Goal: Information Seeking & Learning: Learn about a topic

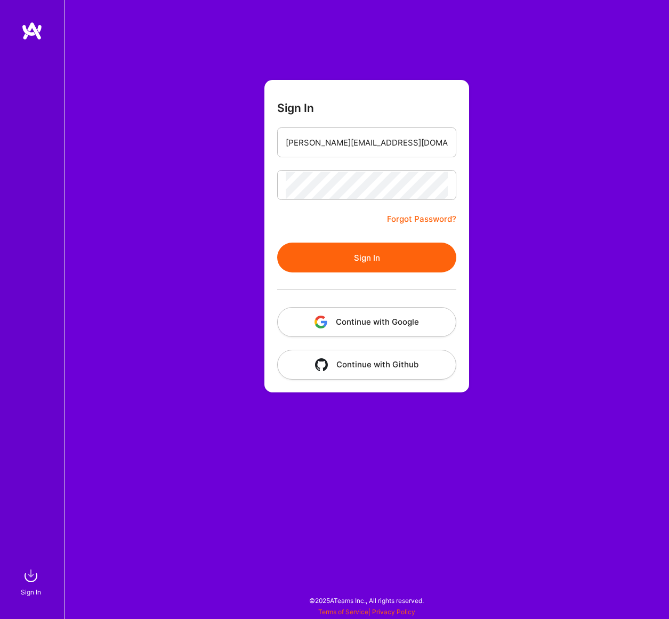
click at [348, 250] on button "Sign In" at bounding box center [366, 258] width 179 height 30
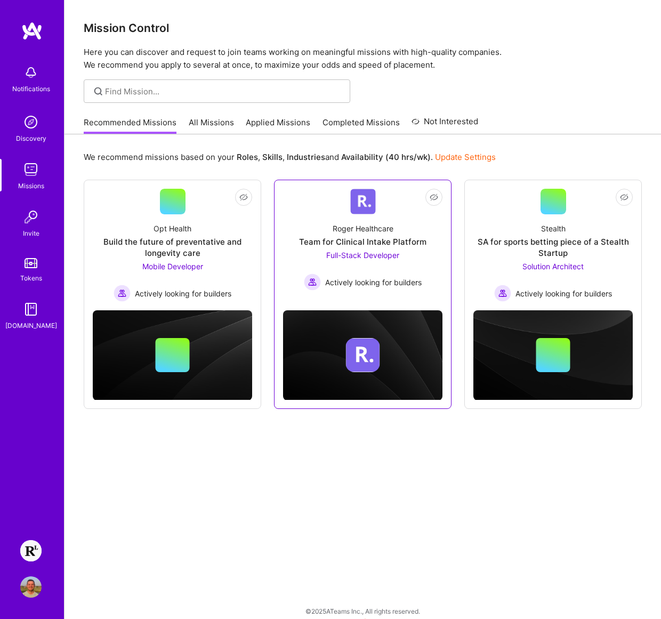
click at [395, 270] on div "Full-Stack Developer Actively looking for builders" at bounding box center [363, 270] width 118 height 41
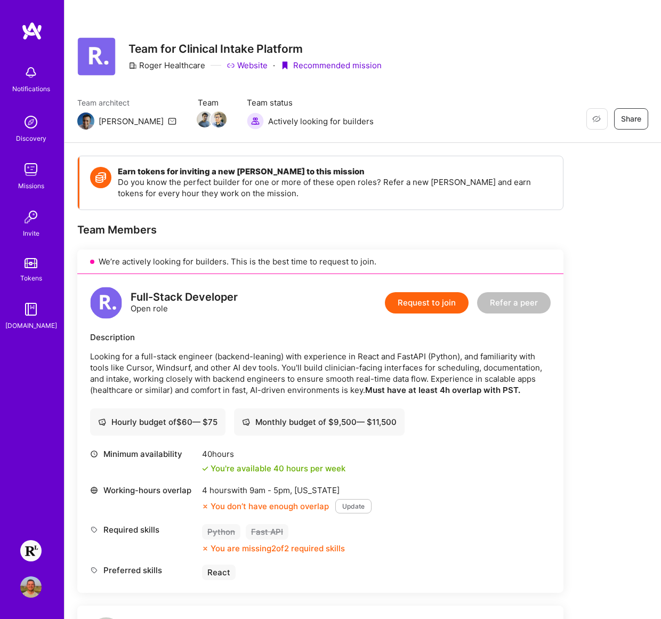
click at [291, 303] on div "Full-Stack Developer Open role Request to join Refer a peer" at bounding box center [320, 303] width 461 height 32
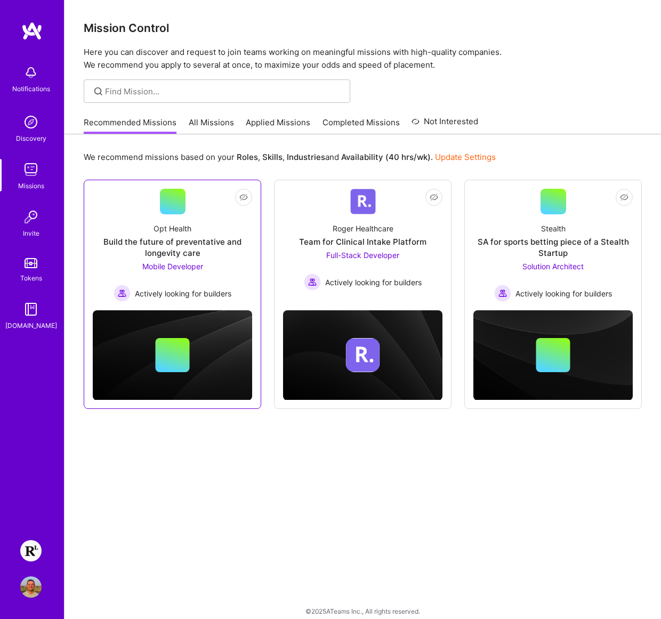
click at [210, 237] on div "Build the future of preventative and longevity care" at bounding box center [172, 247] width 159 height 22
click at [219, 126] on link "All Missions" at bounding box center [211, 126] width 45 height 18
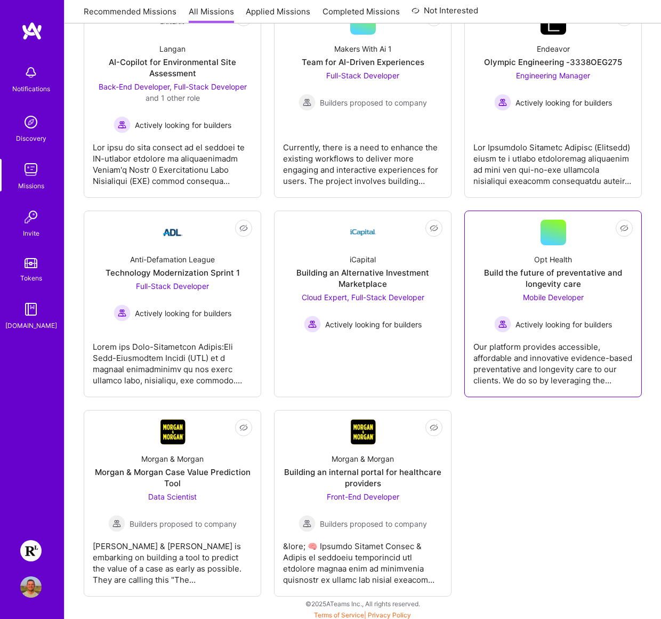
scroll to position [3351, 0]
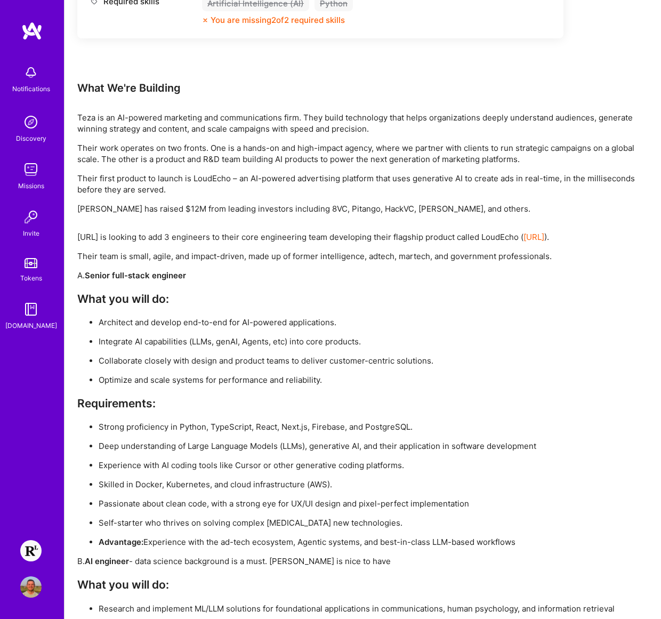
scroll to position [1088, 0]
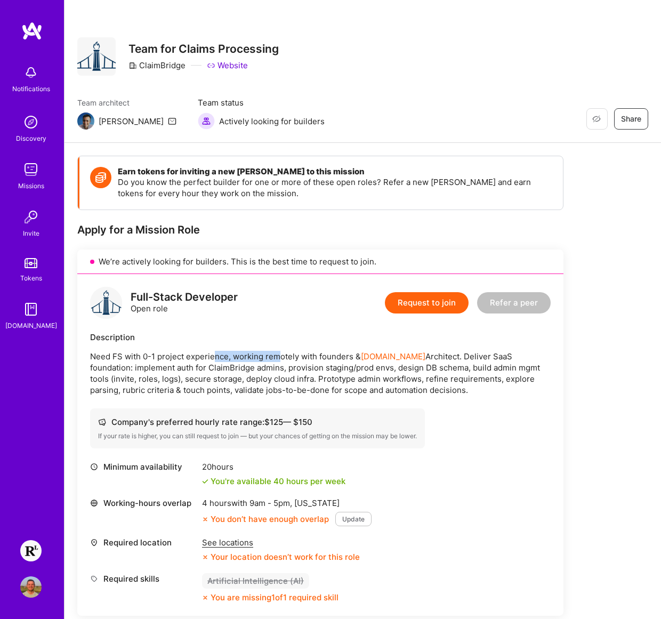
drag, startPoint x: 214, startPoint y: 355, endPoint x: 281, endPoint y: 353, distance: 66.2
click at [281, 353] on p "Need FS with 0-1 project experience, working remotely with founders & A.Team Ar…" at bounding box center [320, 373] width 461 height 45
click at [296, 355] on p "Need FS with 0-1 project experience, working remotely with founders & A.Team Ar…" at bounding box center [320, 373] width 461 height 45
drag, startPoint x: 130, startPoint y: 369, endPoint x: 233, endPoint y: 367, distance: 103.0
click at [233, 367] on p "Need FS with 0-1 project experience, working remotely with founders & A.Team Ar…" at bounding box center [320, 373] width 461 height 45
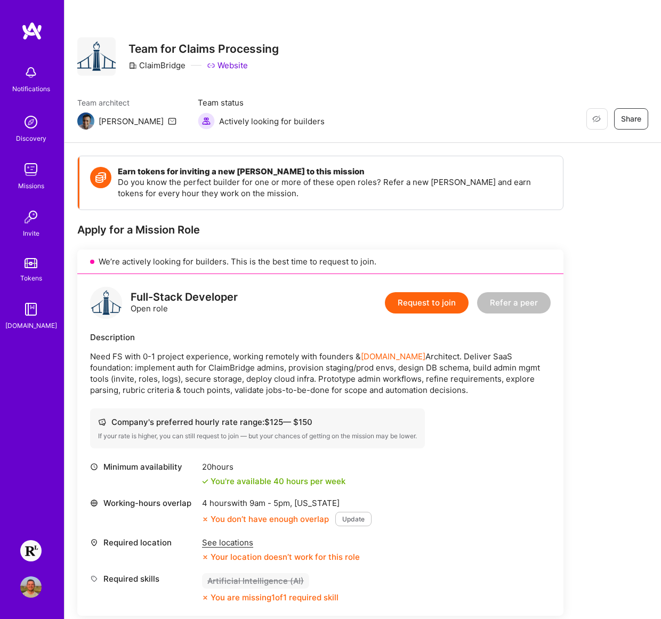
click at [262, 366] on p "Need FS with 0-1 project experience, working remotely with founders & A.Team Ar…" at bounding box center [320, 373] width 461 height 45
drag, startPoint x: 262, startPoint y: 366, endPoint x: 346, endPoint y: 364, distance: 84.3
click at [346, 364] on p "Need FS with 0-1 project experience, working remotely with founders & A.Team Ar…" at bounding box center [320, 373] width 461 height 45
click at [356, 364] on p "Need FS with 0-1 project experience, working remotely with founders & A.Team Ar…" at bounding box center [320, 373] width 461 height 45
drag, startPoint x: 375, startPoint y: 364, endPoint x: 429, endPoint y: 364, distance: 53.9
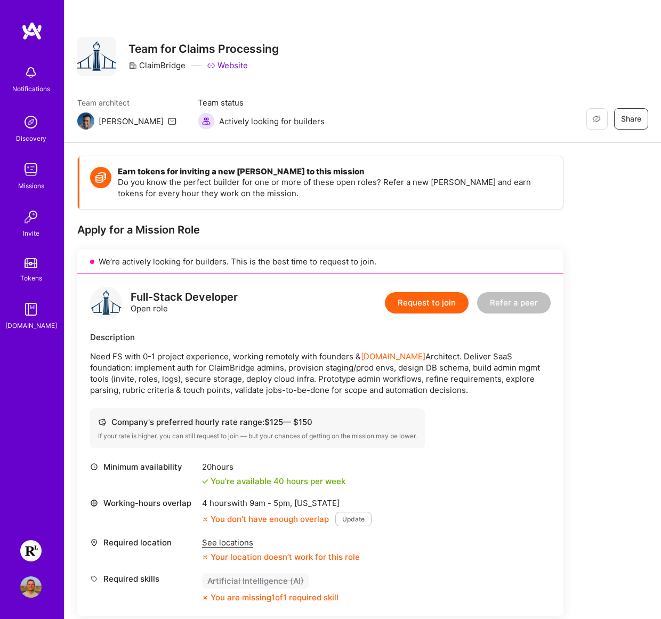
click at [429, 364] on p "Need FS with 0-1 project experience, working remotely with founders & A.Team Ar…" at bounding box center [320, 373] width 461 height 45
click at [494, 365] on p "Need FS with 0-1 project experience, working remotely with founders & A.Team Ar…" at bounding box center [320, 373] width 461 height 45
drag, startPoint x: 137, startPoint y: 380, endPoint x: 156, endPoint y: 379, distance: 19.8
click at [140, 380] on p "Need FS with 0-1 project experience, working remotely with founders & A.Team Ar…" at bounding box center [320, 373] width 461 height 45
drag, startPoint x: 170, startPoint y: 379, endPoint x: 203, endPoint y: 377, distance: 33.1
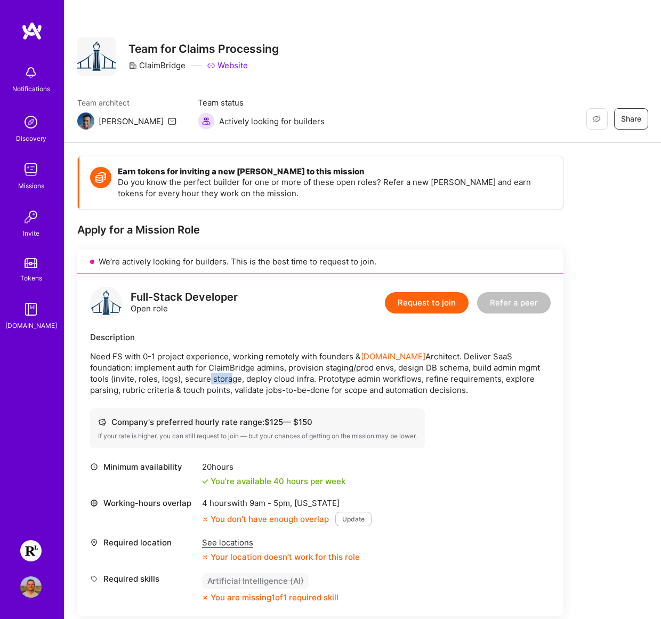
click at [185, 378] on p "Need FS with 0-1 project experience, working remotely with founders & A.Team Ar…" at bounding box center [320, 373] width 461 height 45
drag, startPoint x: 203, startPoint y: 377, endPoint x: 240, endPoint y: 376, distance: 36.8
click at [204, 377] on p "Need FS with 0-1 project experience, working remotely with founders & A.Team Ar…" at bounding box center [320, 373] width 461 height 45
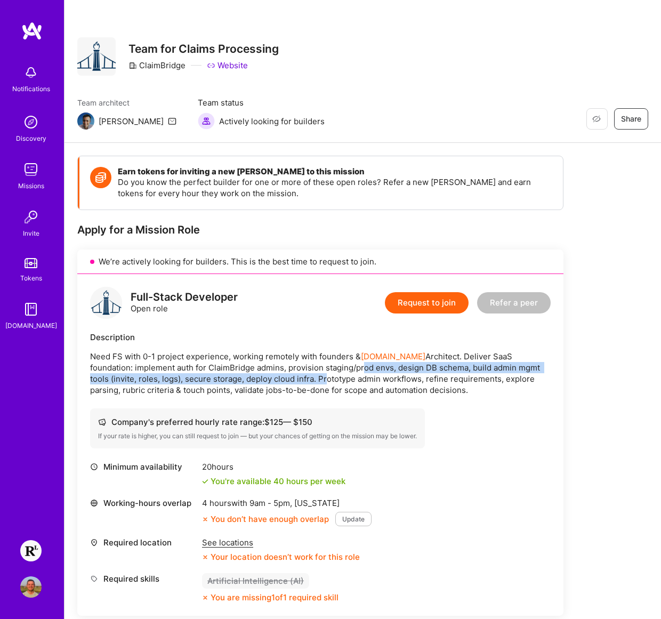
drag, startPoint x: 282, startPoint y: 374, endPoint x: 381, endPoint y: 369, distance: 98.8
click at [315, 372] on p "Need FS with 0-1 project experience, working remotely with founders & A.Team Ar…" at bounding box center [320, 373] width 461 height 45
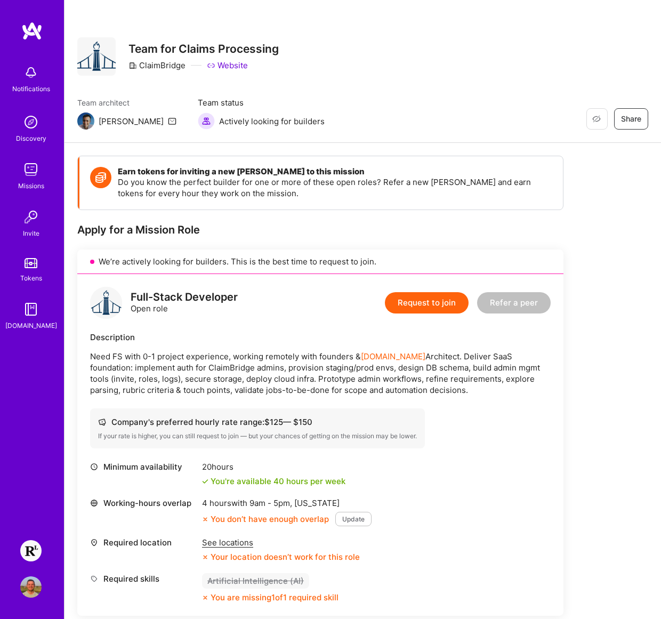
drag, startPoint x: 411, startPoint y: 369, endPoint x: 433, endPoint y: 370, distance: 21.9
click at [413, 369] on p "Need FS with 0-1 project experience, working remotely with founders & A.Team Ar…" at bounding box center [320, 373] width 461 height 45
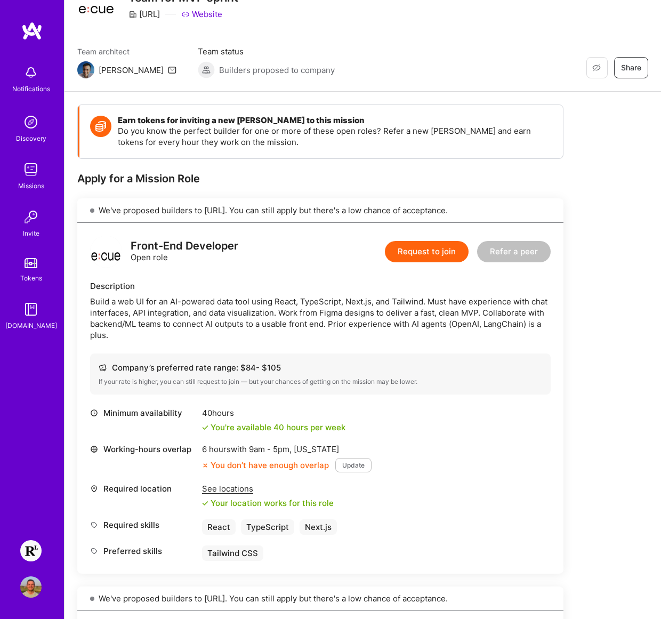
scroll to position [110, 0]
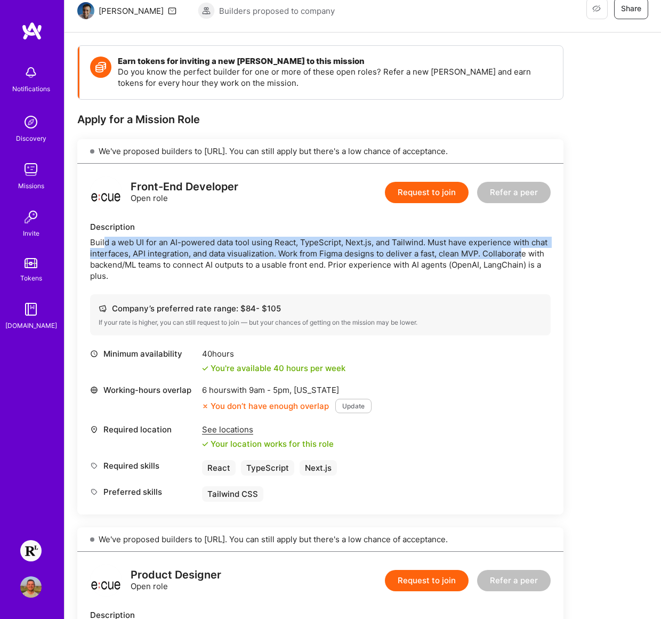
drag, startPoint x: 105, startPoint y: 242, endPoint x: 523, endPoint y: 248, distance: 418.2
click at [523, 248] on div "Build a web UI for an AI-powered data tool using React, TypeScript, Next.js, an…" at bounding box center [320, 259] width 461 height 45
click at [235, 241] on div "Build a web UI for an AI-powered data tool using React, TypeScript, Next.js, an…" at bounding box center [320, 259] width 461 height 45
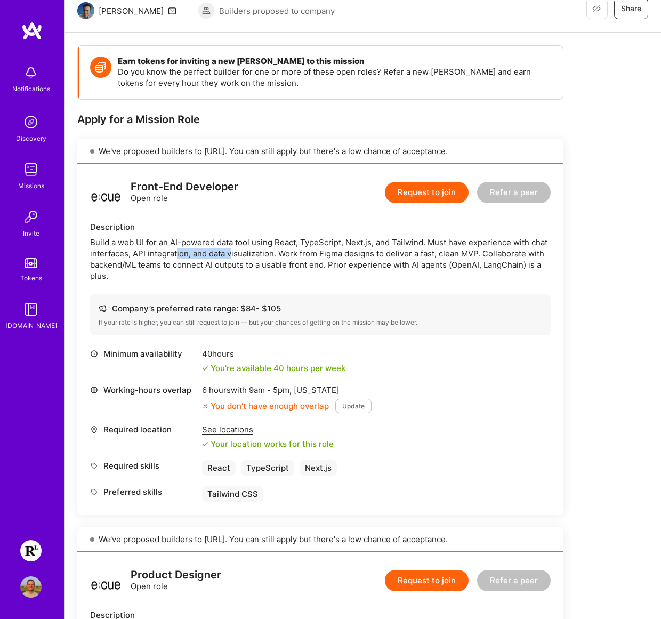
drag, startPoint x: 177, startPoint y: 254, endPoint x: 235, endPoint y: 255, distance: 57.6
click at [233, 254] on div "Build a web UI for an AI-powered data tool using React, TypeScript, Next.js, an…" at bounding box center [320, 259] width 461 height 45
drag, startPoint x: 298, startPoint y: 252, endPoint x: 387, endPoint y: 250, distance: 89.1
click at [387, 250] on div "Build a web UI for an AI-powered data tool using React, TypeScript, Next.js, an…" at bounding box center [320, 259] width 461 height 45
drag, startPoint x: 427, startPoint y: 252, endPoint x: 434, endPoint y: 255, distance: 6.9
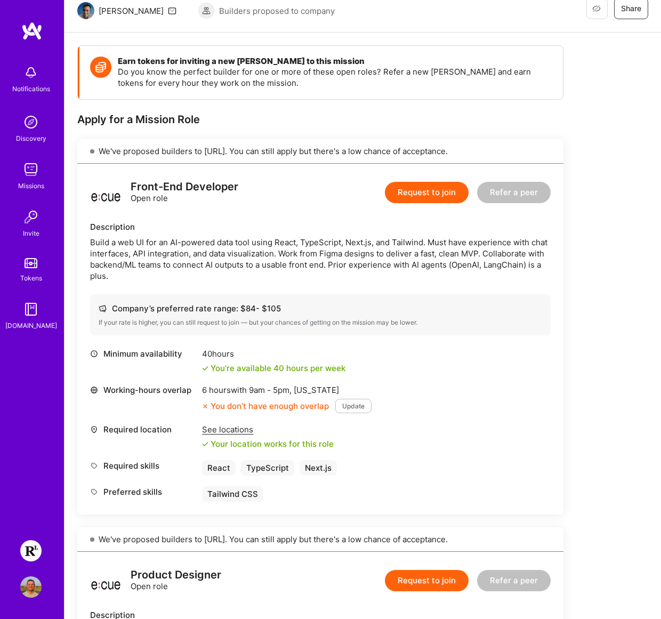
click at [427, 252] on div "Build a web UI for an AI-powered data tool using React, TypeScript, Next.js, an…" at bounding box center [320, 259] width 461 height 45
drag, startPoint x: 458, startPoint y: 254, endPoint x: 500, endPoint y: 254, distance: 42.1
click at [500, 254] on div "Build a web UI for an AI-powered data tool using React, TypeScript, Next.js, an…" at bounding box center [320, 259] width 461 height 45
drag, startPoint x: 510, startPoint y: 254, endPoint x: 530, endPoint y: 254, distance: 20.3
click at [526, 254] on div "Build a web UI for an AI-powered data tool using React, TypeScript, Next.js, an…" at bounding box center [320, 259] width 461 height 45
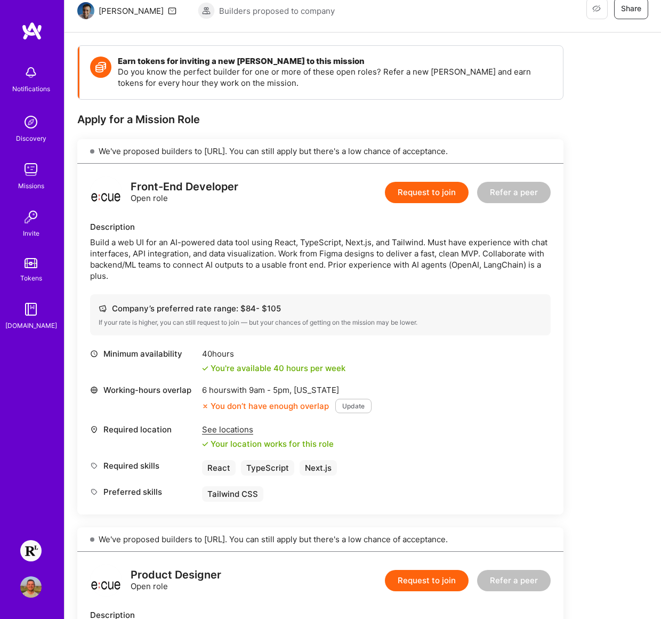
click at [130, 259] on div "Build a web UI for an AI-powered data tool using React, TypeScript, Next.js, an…" at bounding box center [320, 259] width 461 height 45
drag, startPoint x: 157, startPoint y: 263, endPoint x: 184, endPoint y: 265, distance: 26.7
click at [184, 265] on div "Build a web UI for an AI-powered data tool using React, TypeScript, Next.js, an…" at bounding box center [320, 259] width 461 height 45
click at [246, 267] on div "Build a web UI for an AI-powered data tool using React, TypeScript, Next.js, an…" at bounding box center [320, 259] width 461 height 45
drag, startPoint x: 236, startPoint y: 265, endPoint x: 327, endPoint y: 265, distance: 91.2
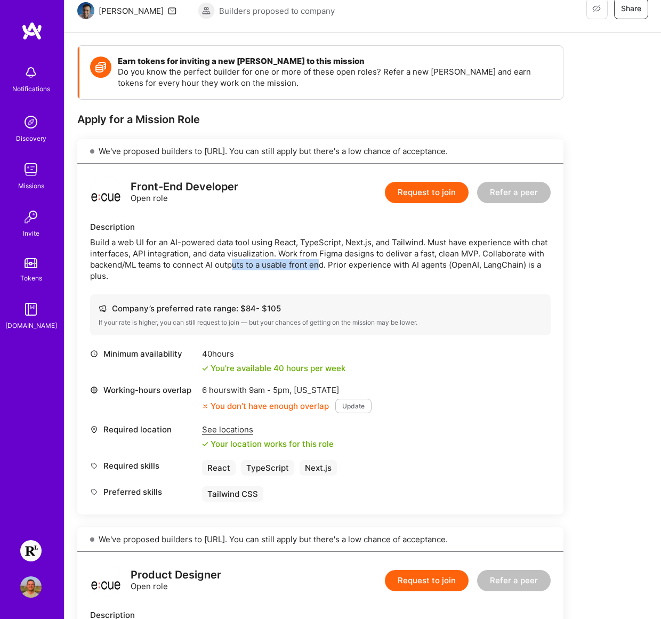
click at [323, 265] on div "Build a web UI for an AI-powered data tool using React, TypeScript, Next.js, an…" at bounding box center [320, 259] width 461 height 45
drag, startPoint x: 334, startPoint y: 265, endPoint x: 415, endPoint y: 263, distance: 81.6
click at [414, 264] on div "Build a web UI for an AI-powered data tool using React, TypeScript, Next.js, an…" at bounding box center [320, 259] width 461 height 45
drag, startPoint x: 453, startPoint y: 265, endPoint x: 486, endPoint y: 263, distance: 32.5
click at [458, 265] on div "Build a web UI for an AI-powered data tool using React, TypeScript, Next.js, an…" at bounding box center [320, 259] width 461 height 45
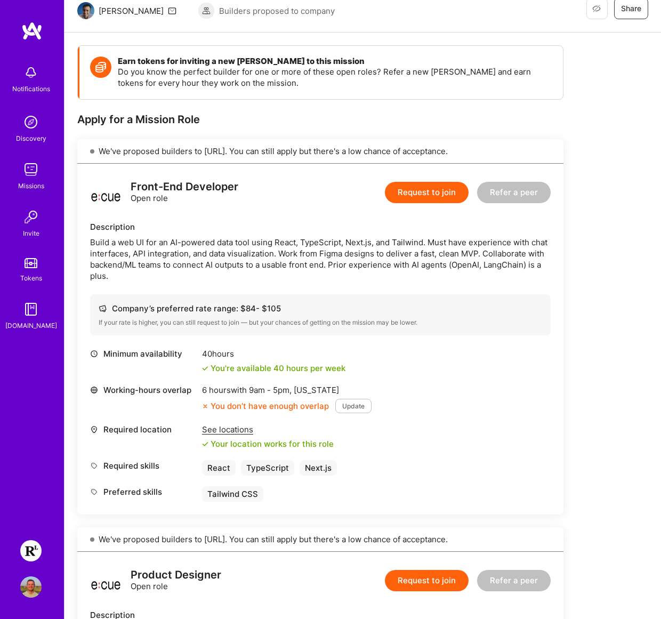
click at [529, 263] on div "Build a web UI for an AI-powered data tool using React, TypeScript, Next.js, an…" at bounding box center [320, 259] width 461 height 45
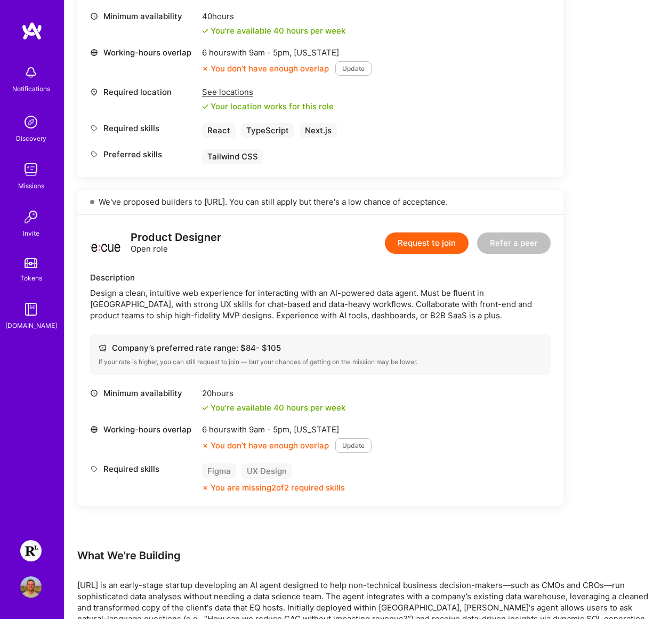
scroll to position [0, 0]
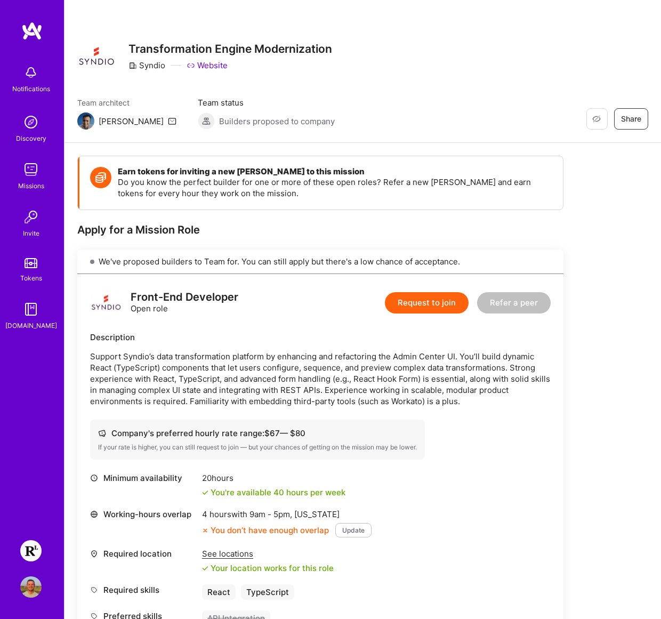
scroll to position [91, 0]
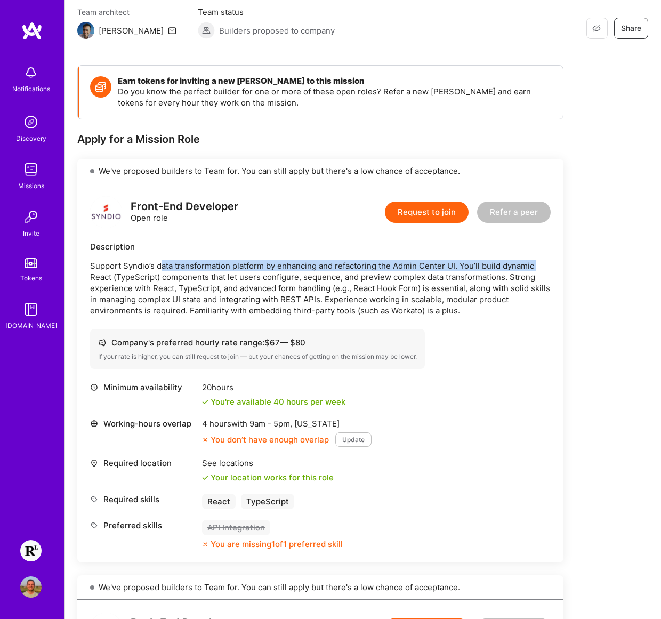
drag, startPoint x: 163, startPoint y: 265, endPoint x: 541, endPoint y: 261, distance: 378.1
click at [541, 261] on p "Support Syndio’s data transformation platform by enhancing and refactoring the …" at bounding box center [320, 288] width 461 height 56
click at [239, 268] on p "Support Syndio’s data transformation platform by enhancing and refactoring the …" at bounding box center [320, 288] width 461 height 56
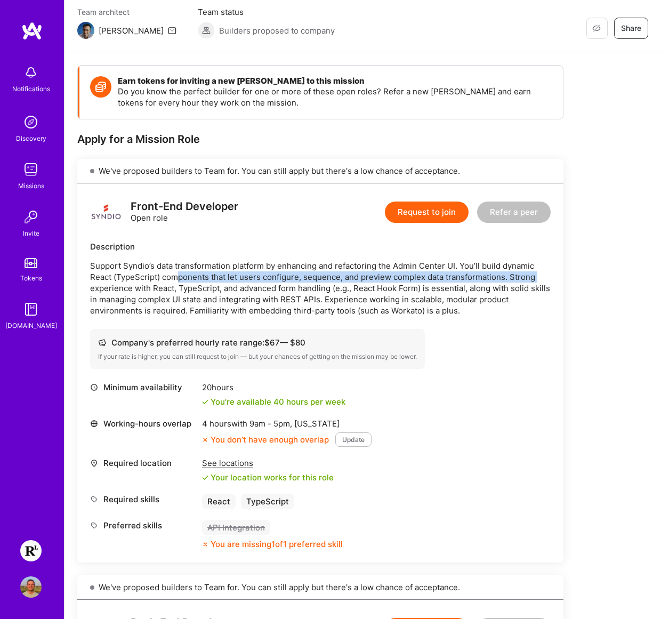
drag, startPoint x: 191, startPoint y: 271, endPoint x: 542, endPoint y: 276, distance: 350.9
click at [542, 276] on p "Support Syndio’s data transformation platform by enhancing and refactoring the …" at bounding box center [320, 288] width 461 height 56
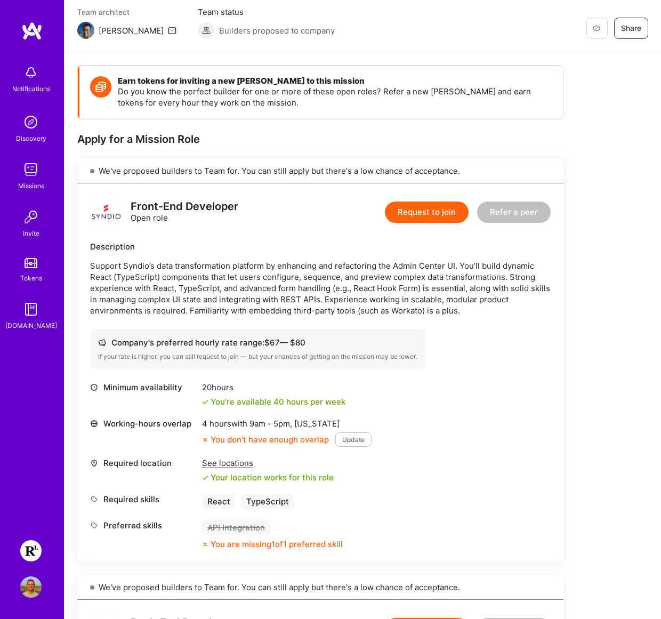
click at [486, 443] on div "Working-hours overlap 4 hours with 9am - 5pm , New York You don’t have enough o…" at bounding box center [320, 432] width 461 height 29
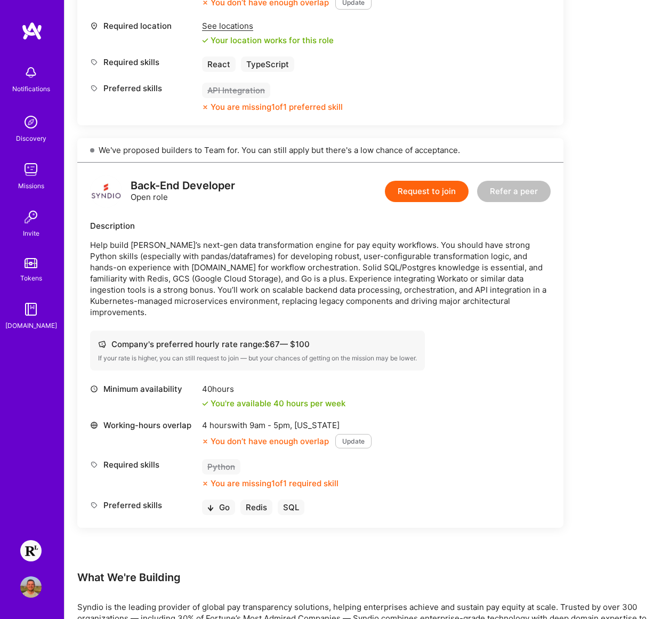
scroll to position [587, 0]
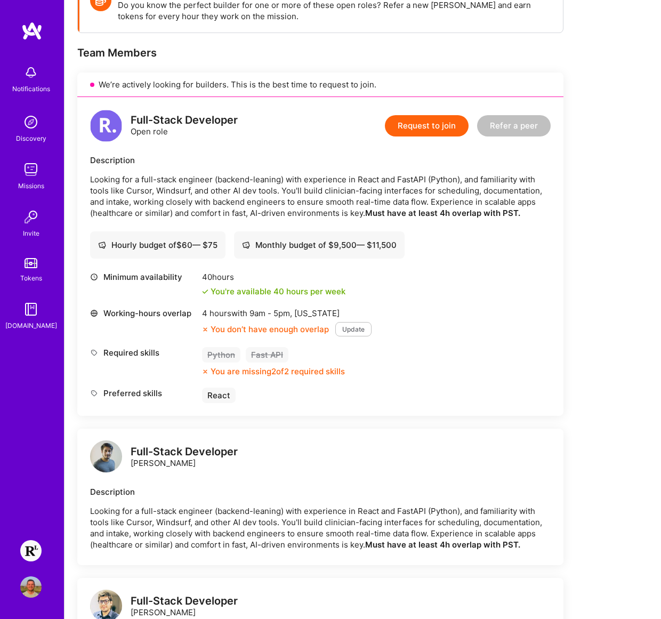
scroll to position [118, 0]
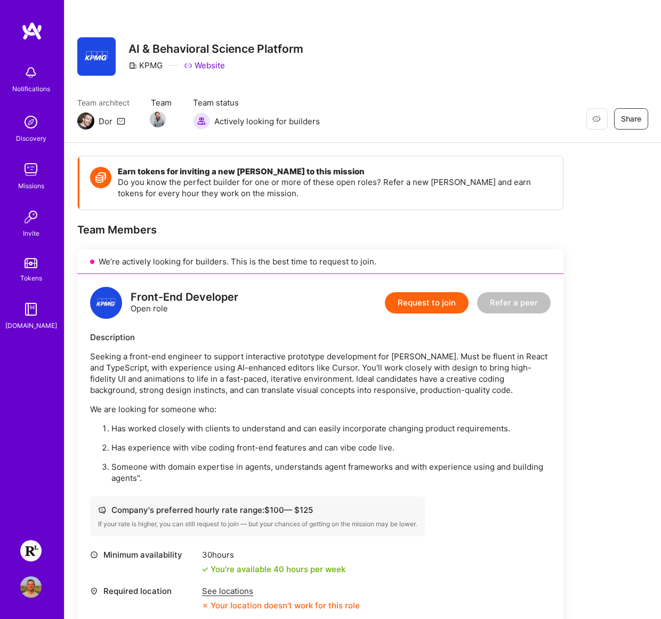
scroll to position [77, 0]
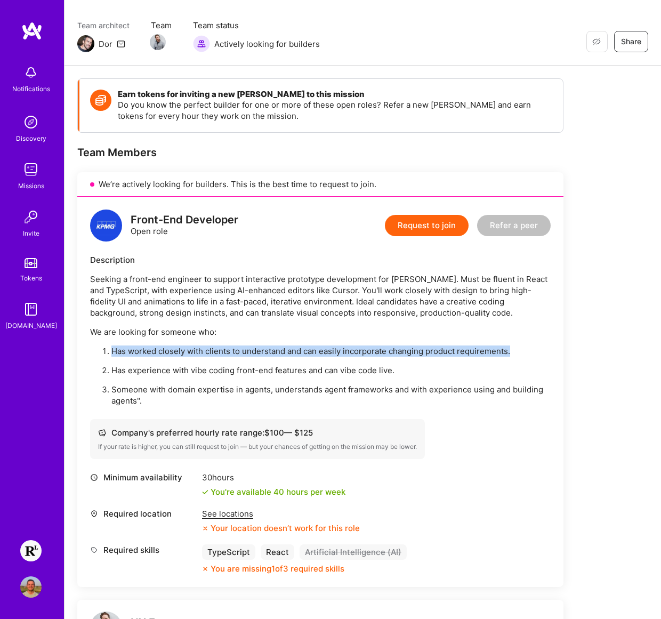
drag, startPoint x: 518, startPoint y: 349, endPoint x: 110, endPoint y: 355, distance: 408.0
click at [111, 355] on li "Has worked closely with clients to understand and can easily incorporate changi…" at bounding box center [330, 351] width 439 height 11
click at [141, 346] on p "Has worked closely with clients to understand and can easily incorporate changi…" at bounding box center [330, 351] width 439 height 11
drag, startPoint x: 111, startPoint y: 351, endPoint x: 561, endPoint y: 350, distance: 449.1
click at [561, 350] on div "Front-End Developer Open role Request to join Refer a peer Description Seeking …" at bounding box center [320, 392] width 486 height 390
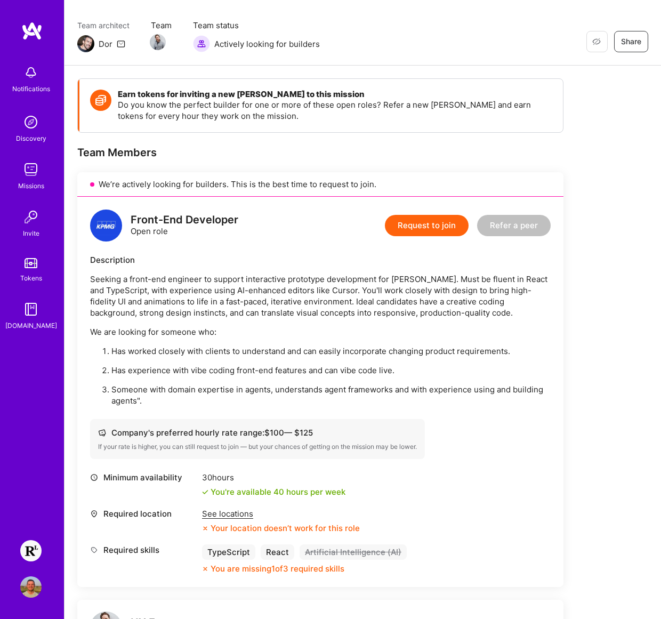
click at [497, 336] on p "We are looking for someone who:" at bounding box center [320, 331] width 461 height 11
drag, startPoint x: 114, startPoint y: 369, endPoint x: 447, endPoint y: 370, distance: 333.3
click at [447, 370] on p "Has experience with vibe coding front-end features and can vibe code live." at bounding box center [330, 370] width 439 height 11
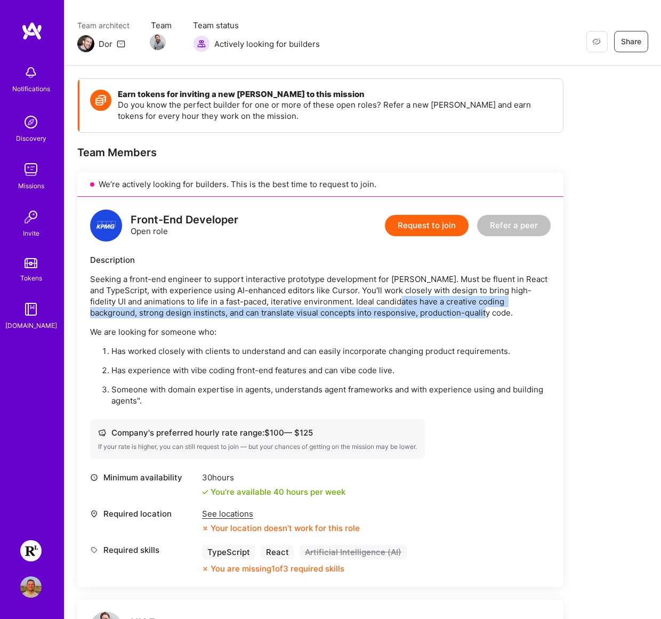
drag, startPoint x: 390, startPoint y: 301, endPoint x: 540, endPoint y: 311, distance: 149.7
click at [540, 311] on p "Seeking a front-end engineer to support interactive prototype development for V…" at bounding box center [320, 296] width 461 height 45
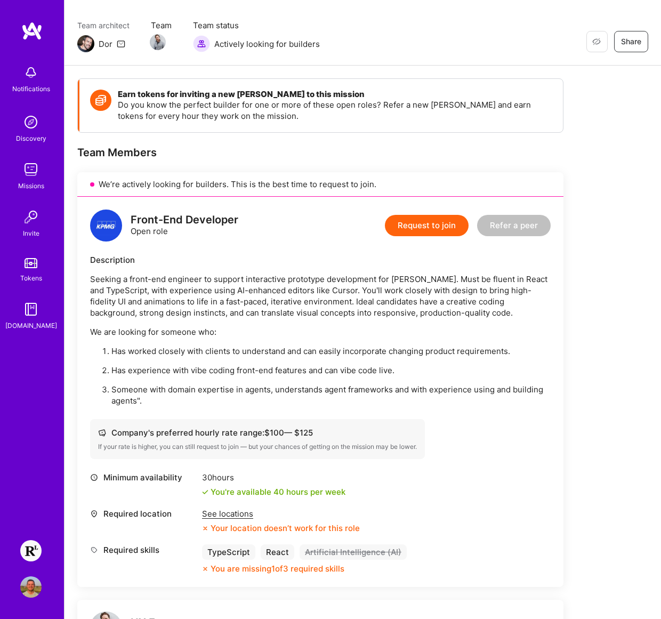
click at [533, 329] on p "We are looking for someone who:" at bounding box center [320, 331] width 461 height 11
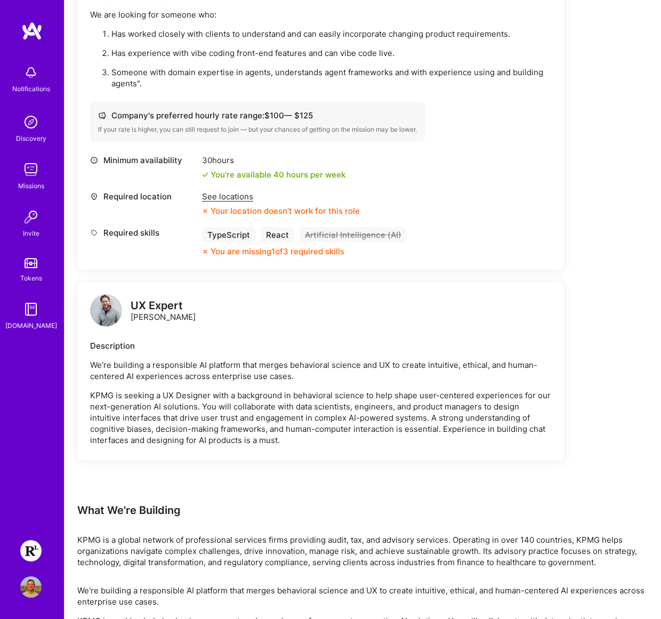
scroll to position [217, 0]
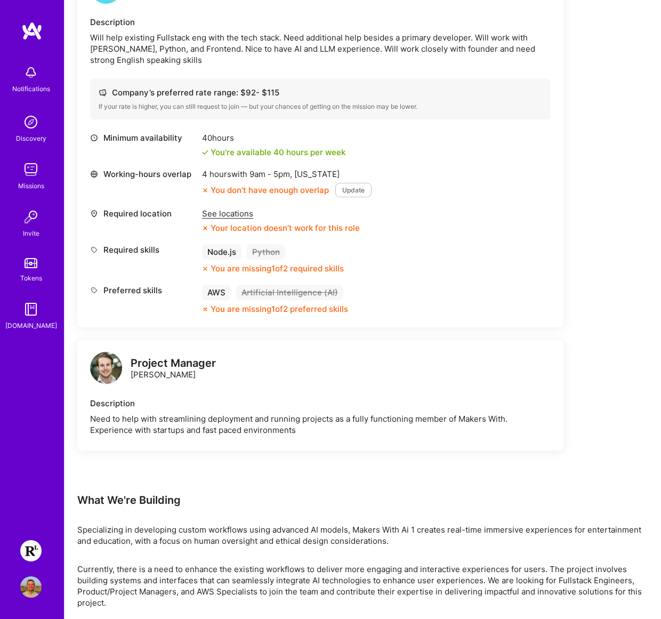
scroll to position [13, 0]
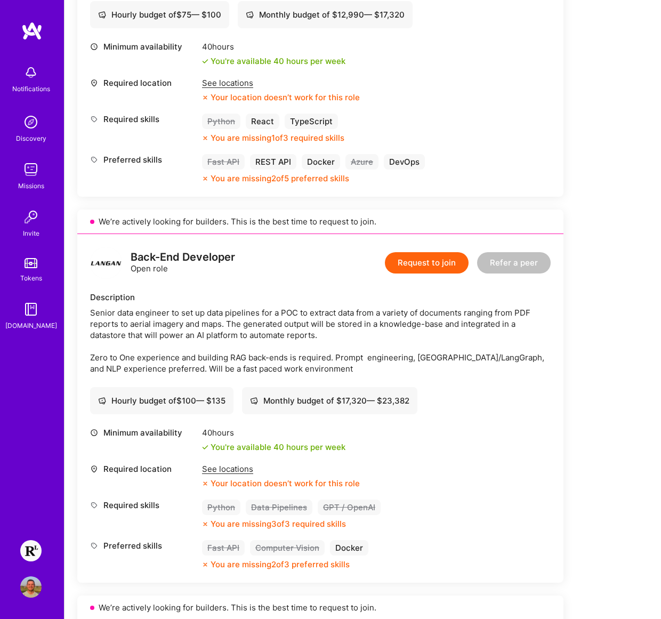
scroll to position [453, 0]
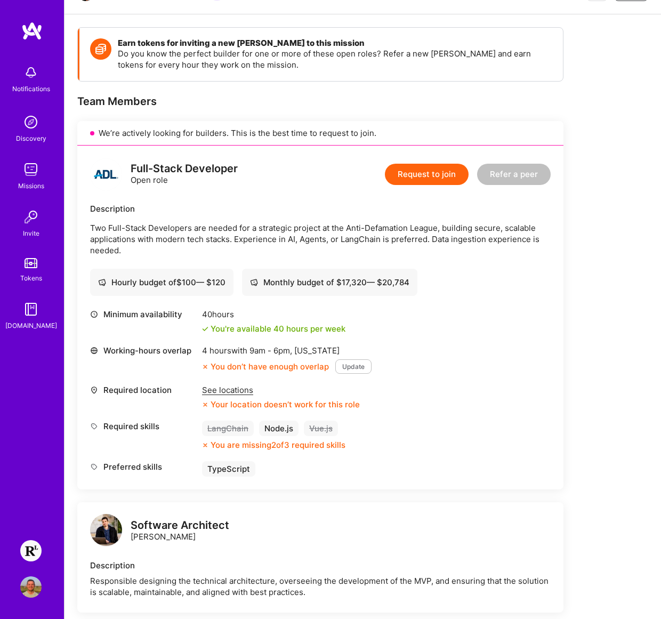
scroll to position [10, 0]
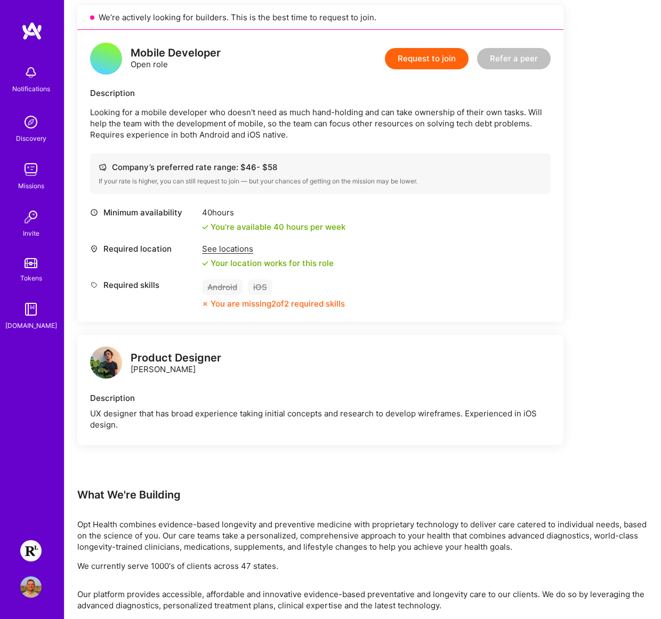
scroll to position [303, 0]
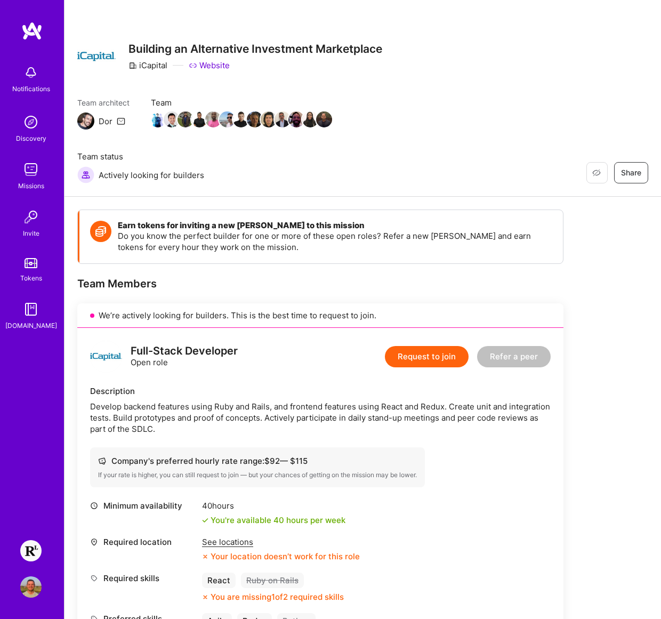
scroll to position [284, 0]
